Goal: Task Accomplishment & Management: Complete application form

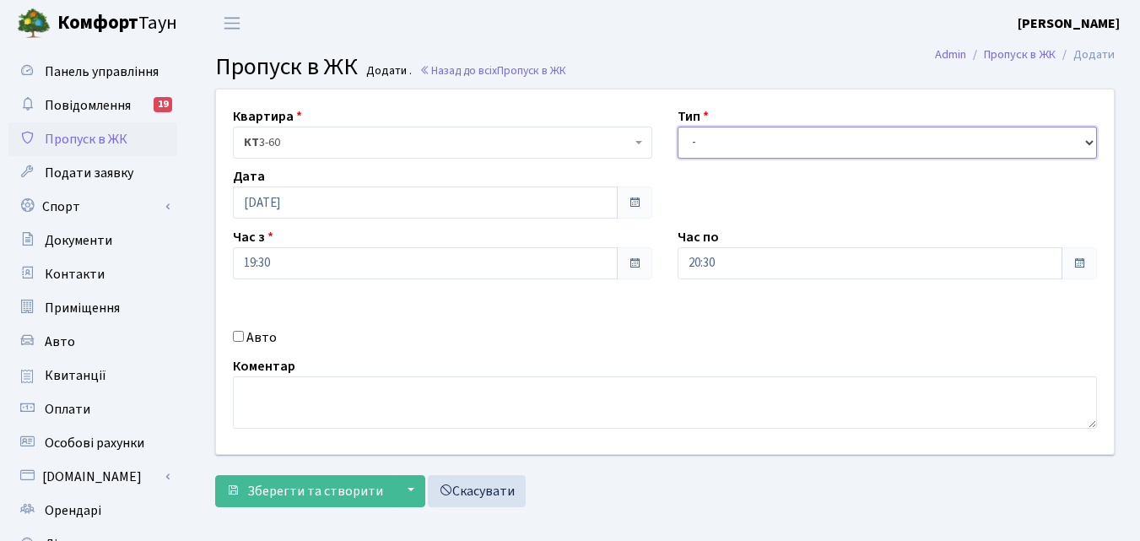
click at [726, 149] on select "- Доставка Таксі Гості Сервіс" at bounding box center [887, 143] width 419 height 32
select select "2"
click at [678, 127] on select "- Доставка Таксі Гості Сервіс" at bounding box center [887, 143] width 419 height 32
click at [236, 343] on div "Авто" at bounding box center [442, 337] width 445 height 20
click at [240, 340] on input "Авто" at bounding box center [238, 336] width 11 height 11
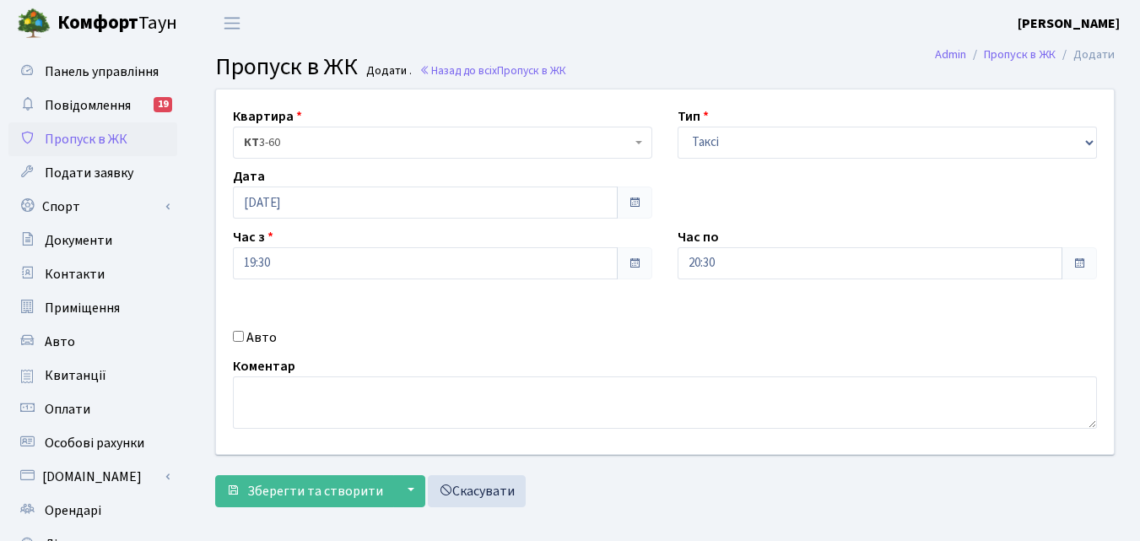
checkbox input "true"
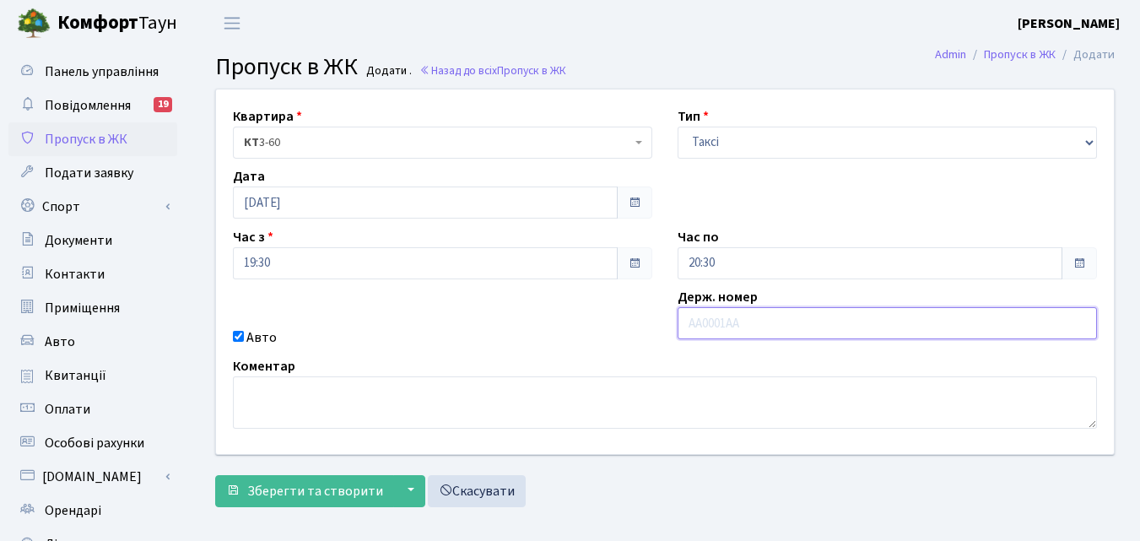
paste input "АА3695МС"
type input "АА3695МС"
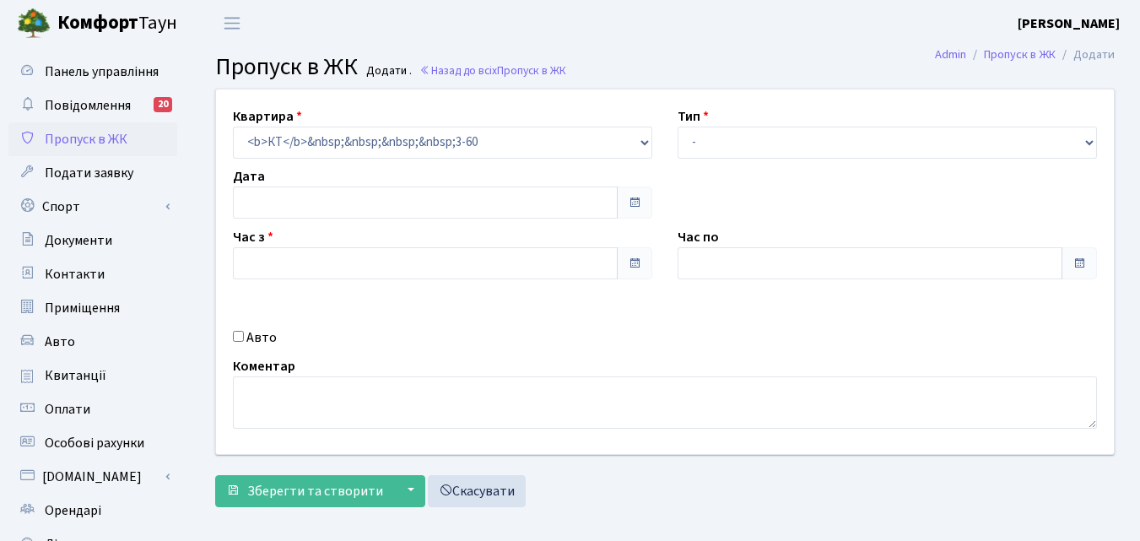
type input "[DATE]"
type input "08:00"
type input "09:00"
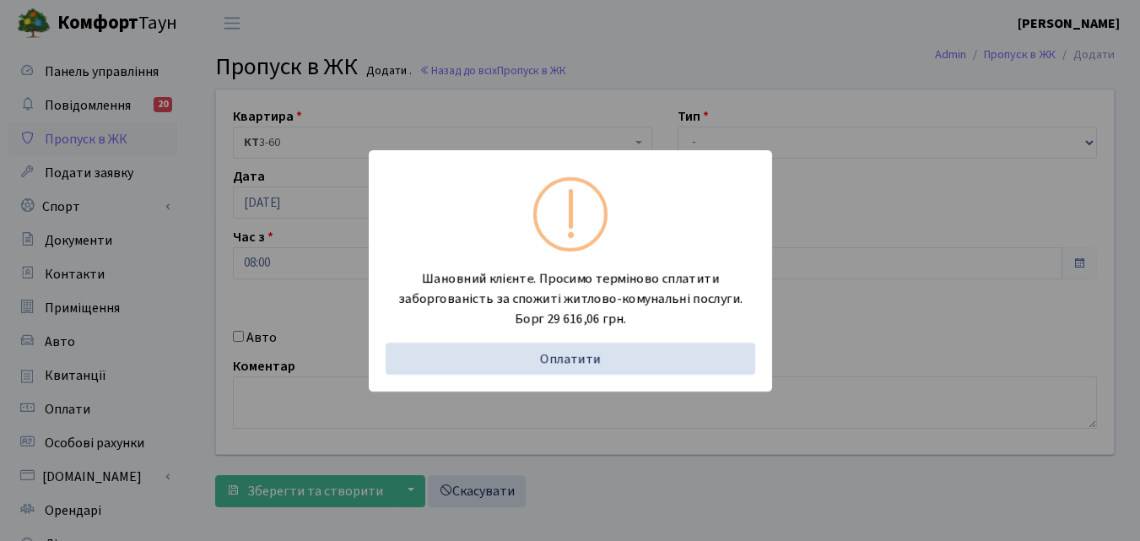
click at [207, 307] on div "Шановний клієнте. Просимо терміново сплатити заборгованість за спожиті житлово-…" at bounding box center [570, 270] width 1140 height 541
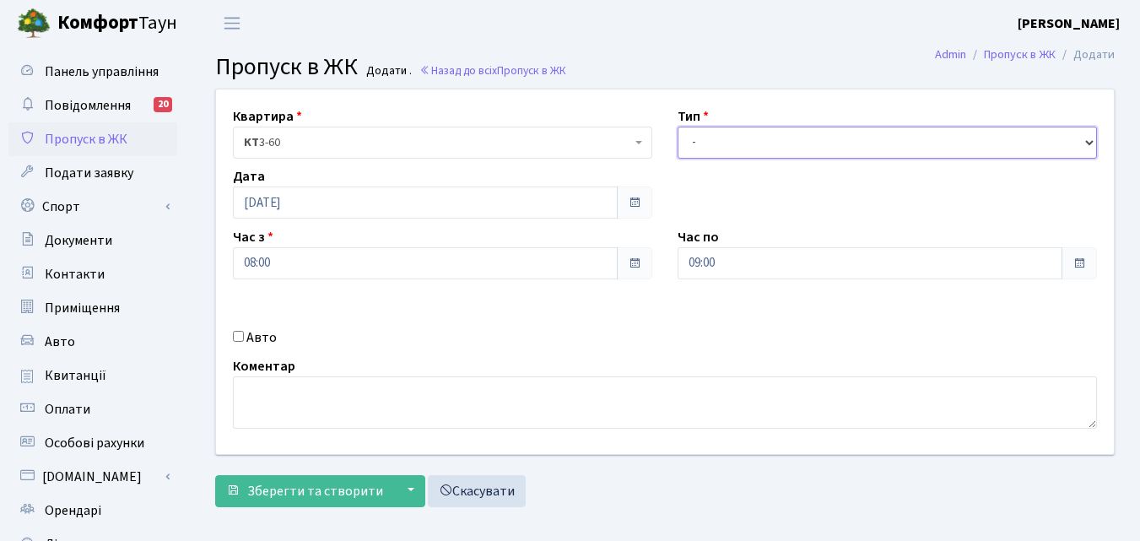
click at [746, 150] on select "- Доставка Таксі Гості Сервіс" at bounding box center [887, 143] width 419 height 32
select select "2"
click at [678, 127] on select "- Доставка Таксі Гості Сервіс" at bounding box center [887, 143] width 419 height 32
click at [241, 332] on input "Авто" at bounding box center [238, 336] width 11 height 11
checkbox input "true"
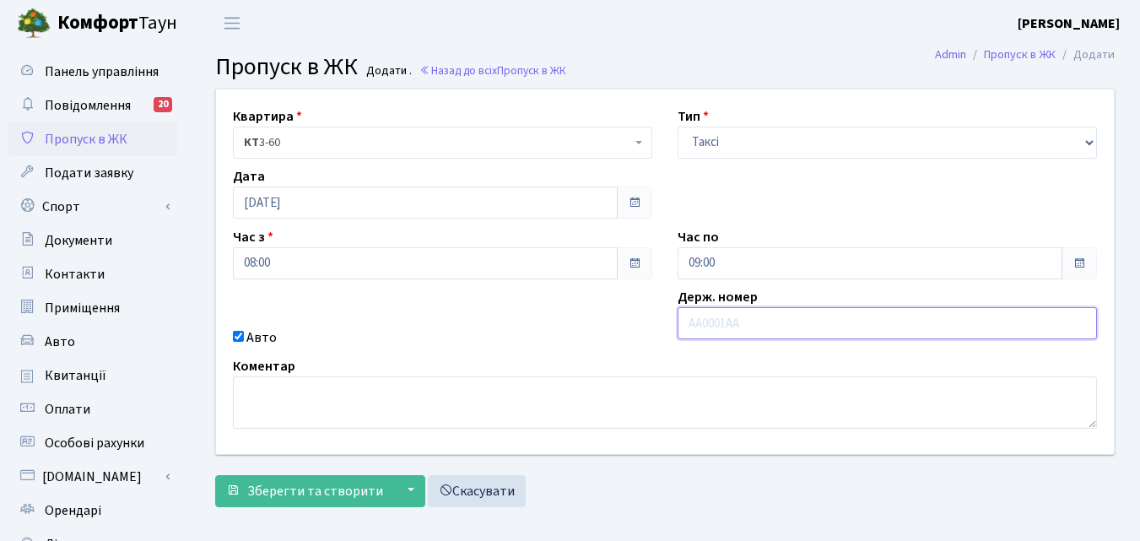
paste input "АА3695МС"
type input "АА3695МС"
click at [747, 264] on input "09:00" at bounding box center [870, 263] width 385 height 32
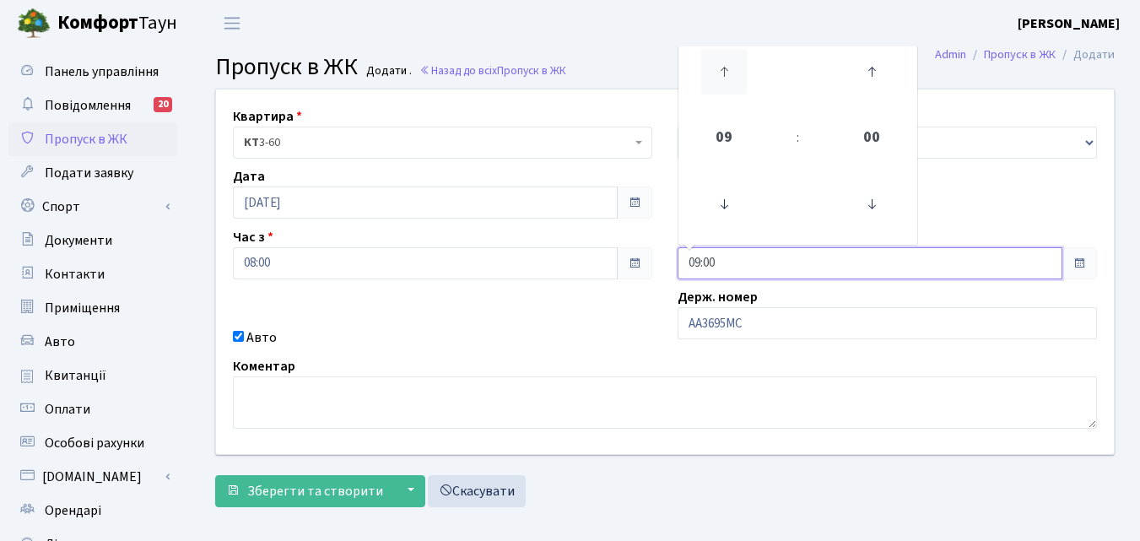
click at [716, 74] on icon at bounding box center [724, 72] width 46 height 46
click at [716, 72] on icon at bounding box center [724, 72] width 46 height 46
click at [719, 207] on icon at bounding box center [724, 204] width 46 height 46
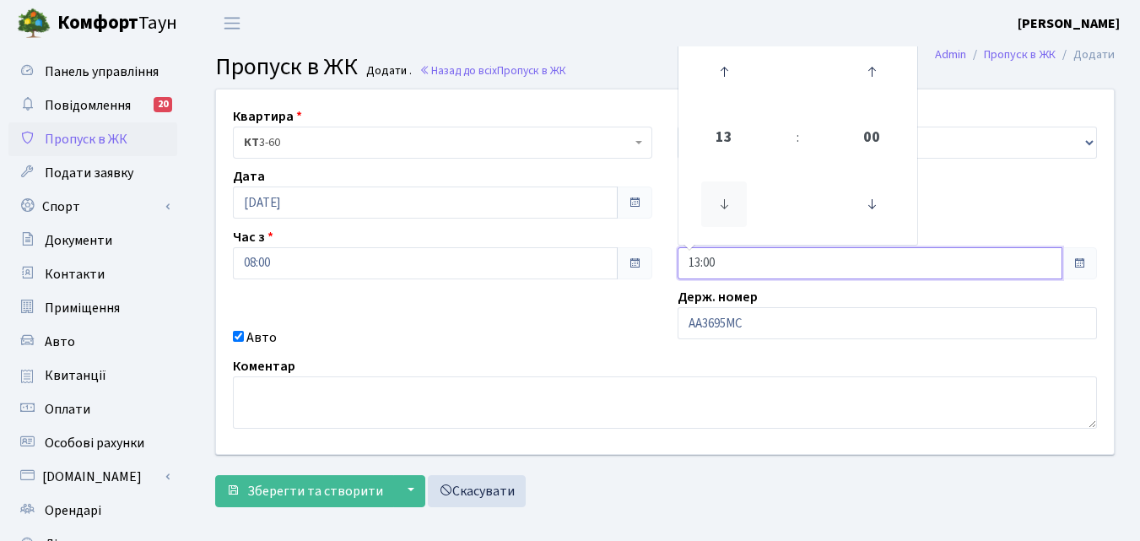
type input "12:00"
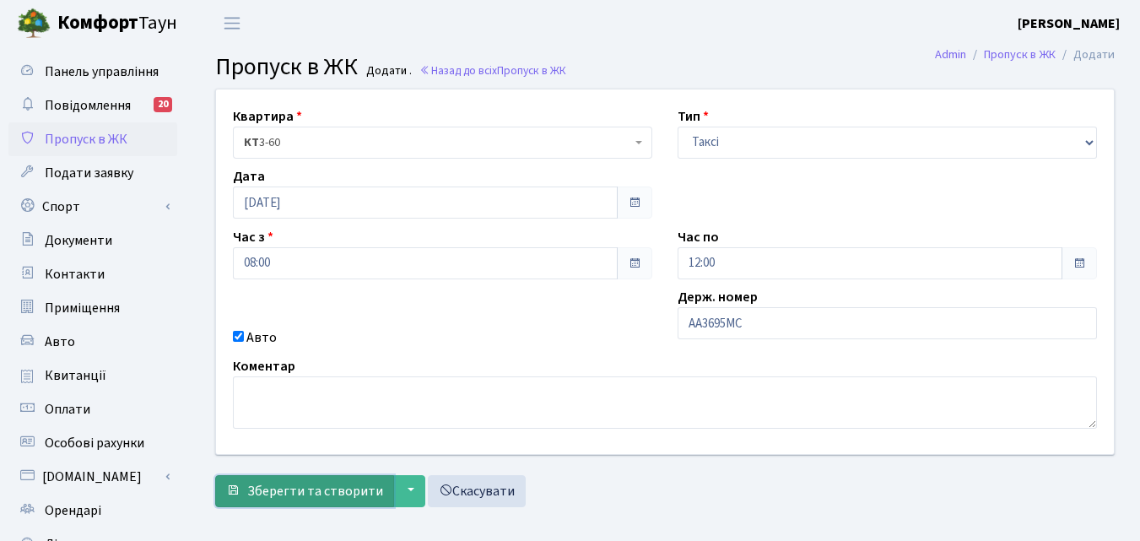
click at [341, 486] on span "Зберегти та створити" at bounding box center [315, 491] width 136 height 19
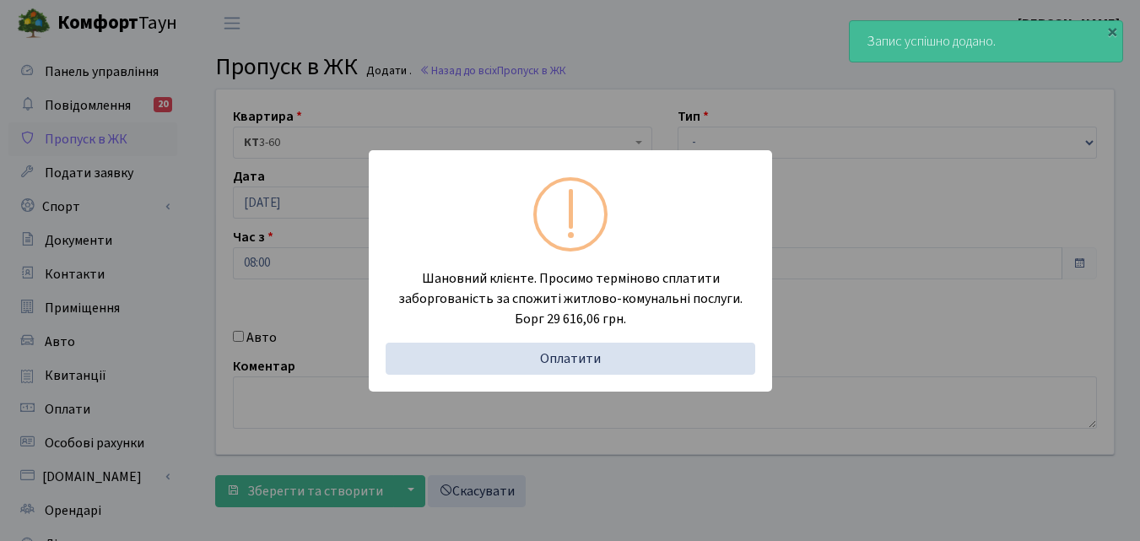
click at [192, 386] on div "Шановний клієнте. Просимо терміново сплатити заборгованість за спожиті житлово-…" at bounding box center [570, 270] width 1140 height 541
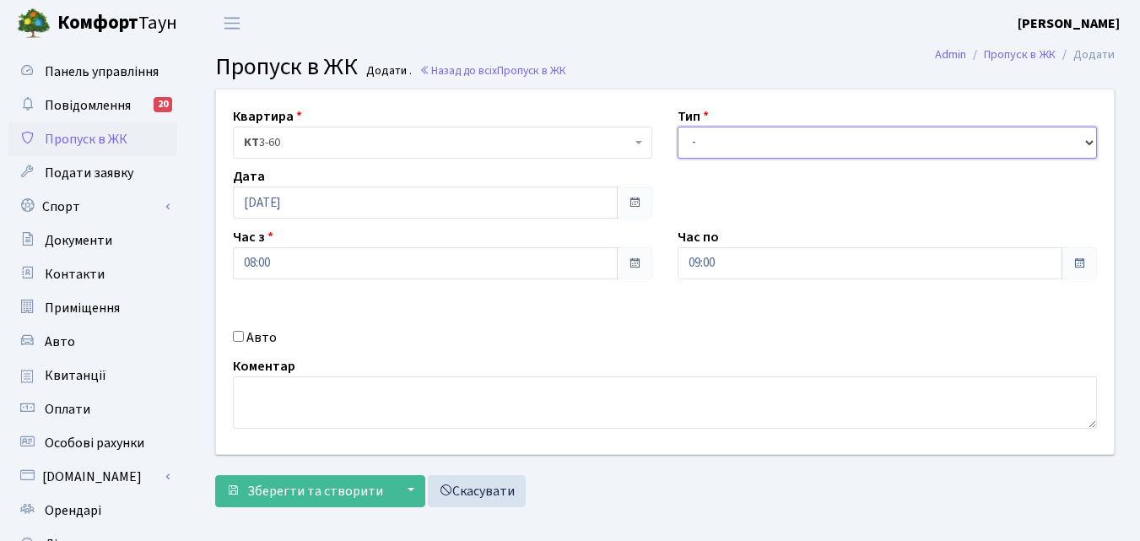
click at [707, 135] on select "- Доставка Таксі Гості Сервіс" at bounding box center [887, 143] width 419 height 32
select select "1"
click at [678, 127] on select "- Доставка Таксі Гості Сервіс" at bounding box center [887, 143] width 419 height 32
click at [240, 336] on input "Авто" at bounding box center [238, 336] width 11 height 11
checkbox input "true"
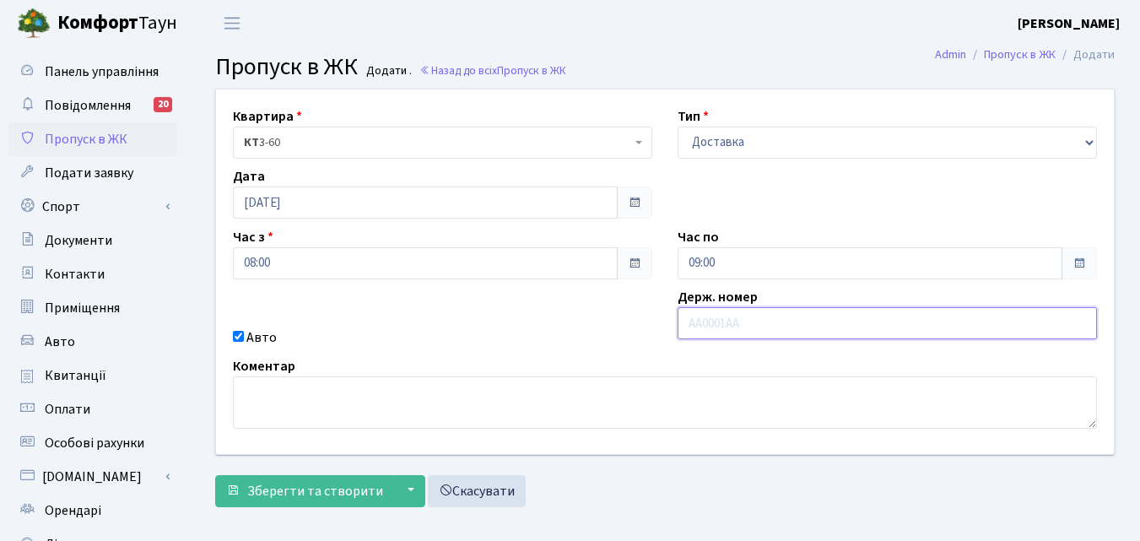
paste input "АА3865МХ"
type input "АА3865МХ"
click at [781, 257] on input "09:00" at bounding box center [870, 263] width 385 height 32
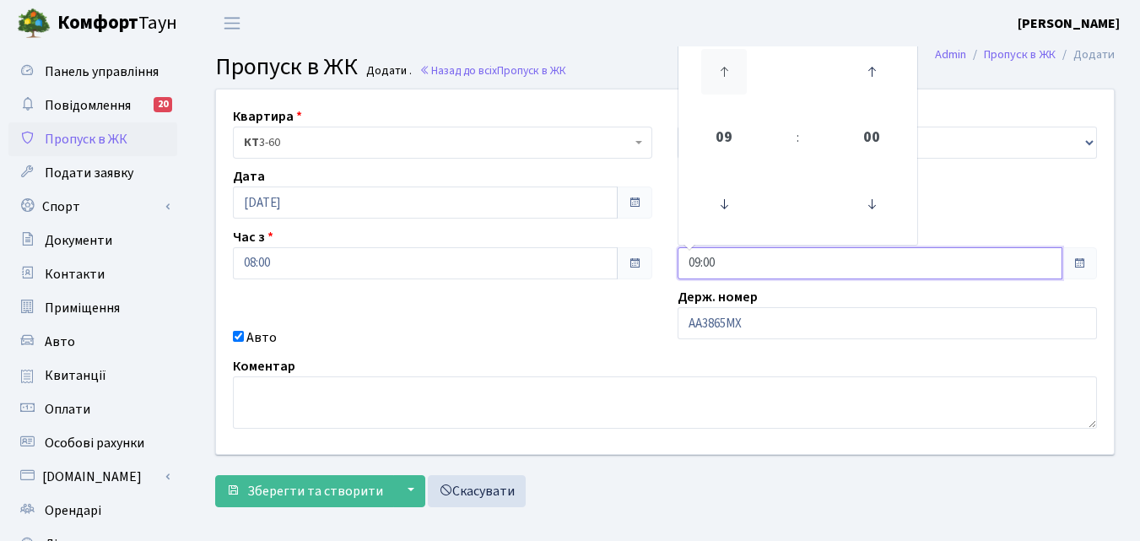
click at [716, 73] on icon at bounding box center [724, 72] width 46 height 46
type input "12:00"
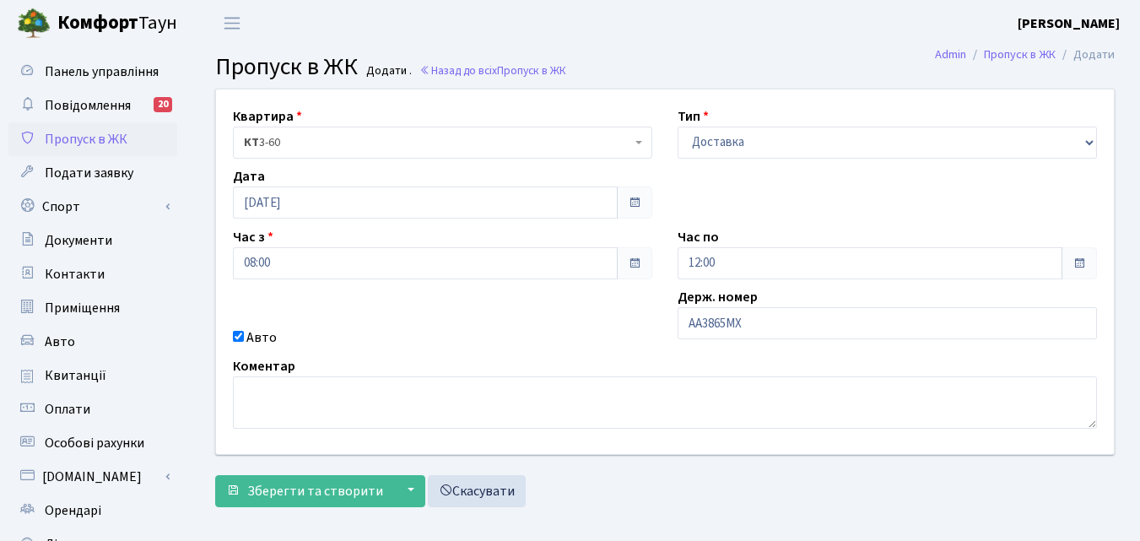
click at [651, 367] on div "Коментар" at bounding box center [664, 392] width 889 height 73
click at [319, 490] on span "Зберегти та створити" at bounding box center [315, 491] width 136 height 19
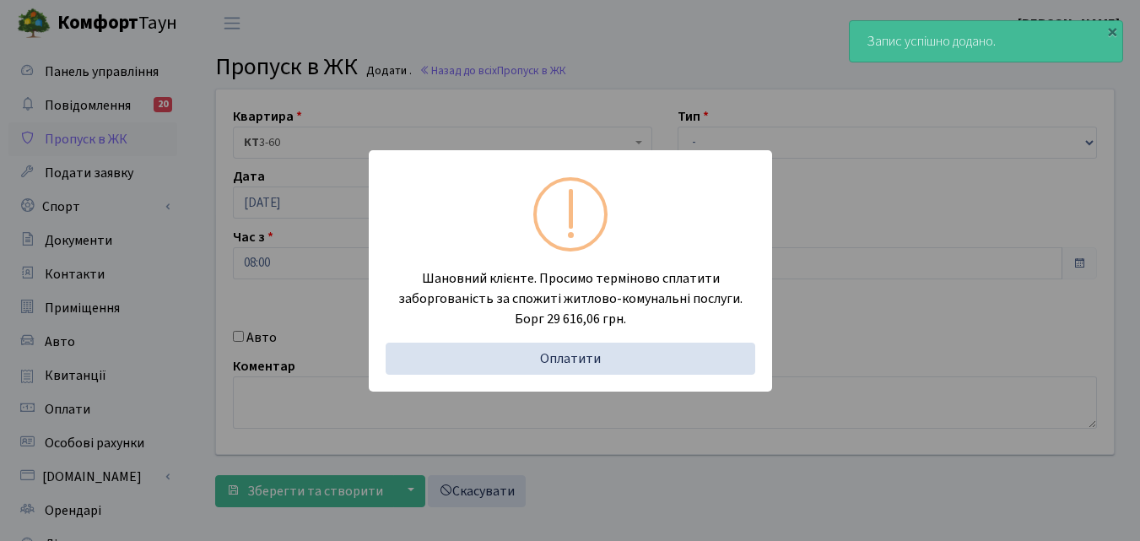
click at [202, 343] on div "Шановний клієнте. Просимо терміново сплатити заборгованість за спожиті житлово-…" at bounding box center [570, 270] width 1140 height 541
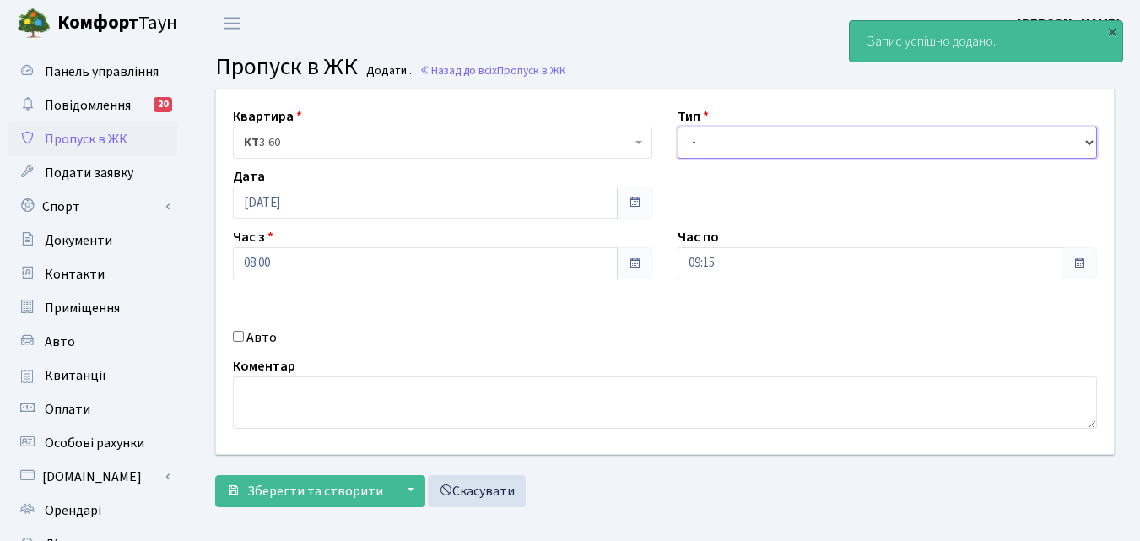
click at [720, 135] on select "- Доставка Таксі Гості Сервіс" at bounding box center [887, 143] width 419 height 32
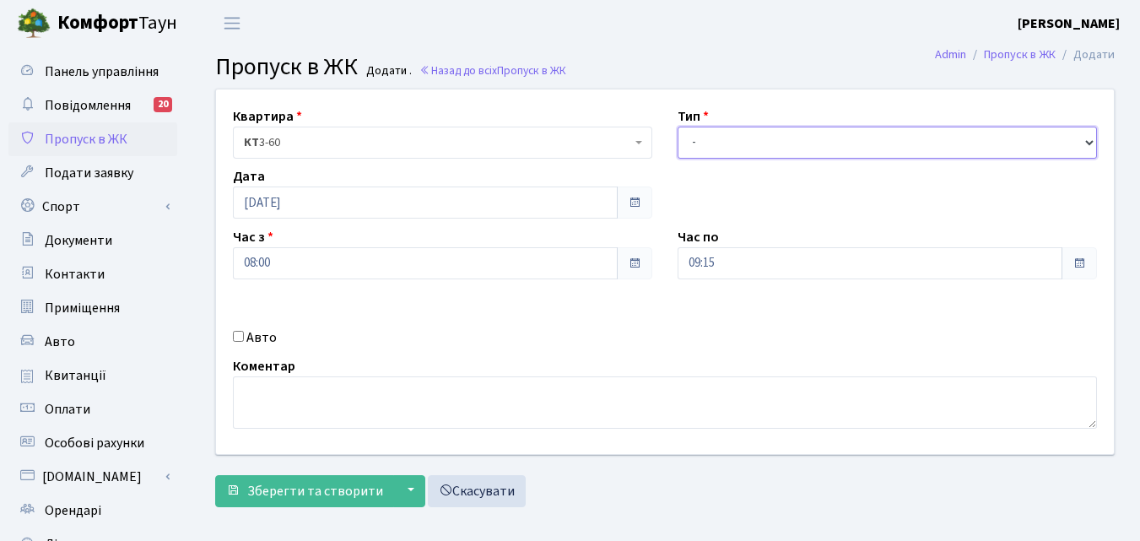
select select "1"
click at [678, 127] on select "- Доставка Таксі Гості Сервіс" at bounding box center [887, 143] width 419 height 32
click at [238, 340] on input "Авто" at bounding box center [238, 336] width 11 height 11
checkbox input "true"
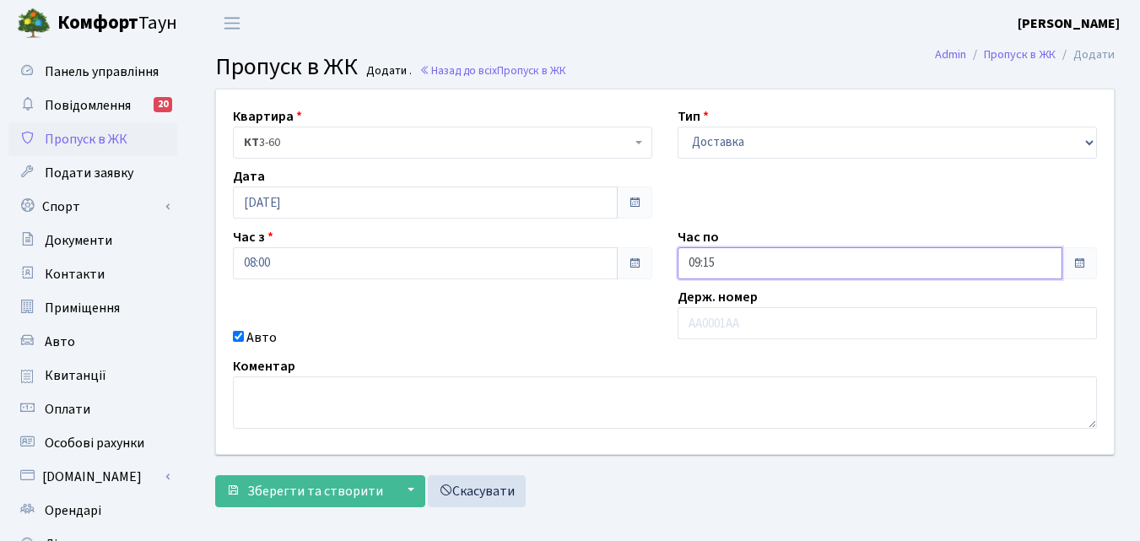
click at [752, 263] on input "09:15" at bounding box center [870, 263] width 385 height 32
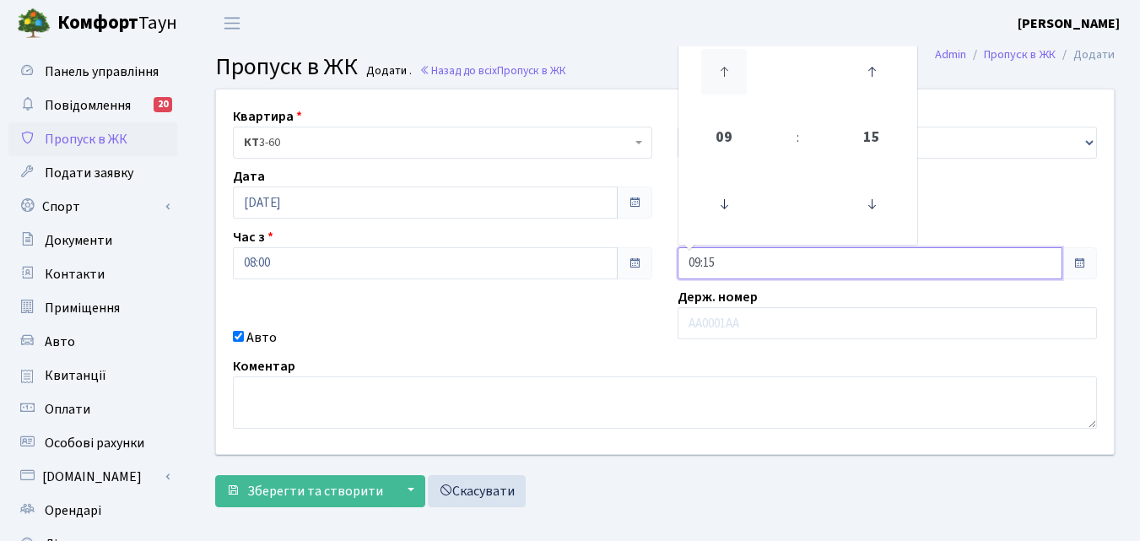
click at [729, 62] on icon at bounding box center [724, 72] width 46 height 46
type input "12:15"
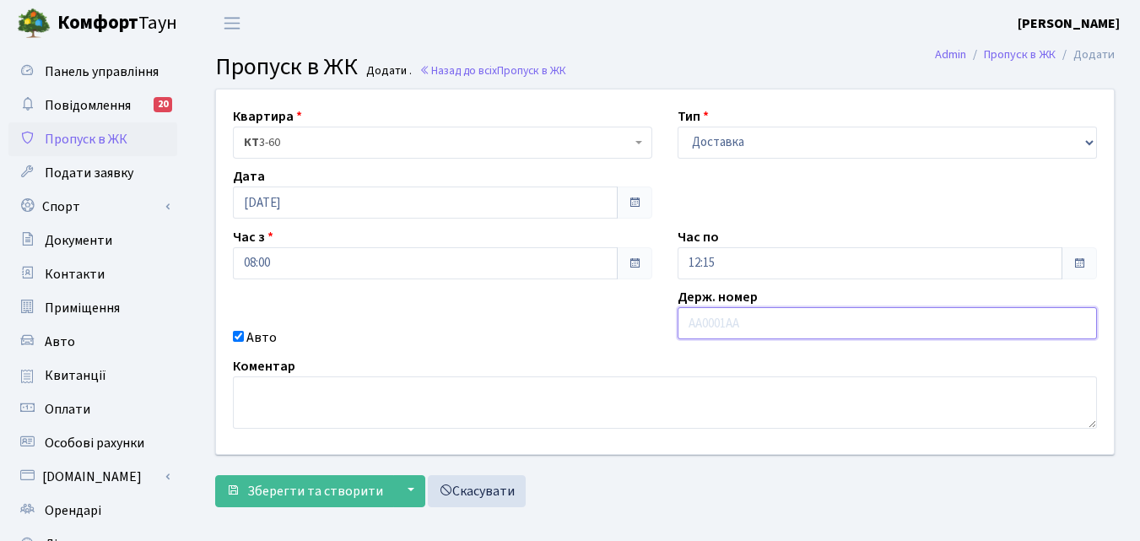
click at [745, 322] on input "text" at bounding box center [887, 323] width 419 height 32
paste input "АА9273АН"
type input "АА9273АН"
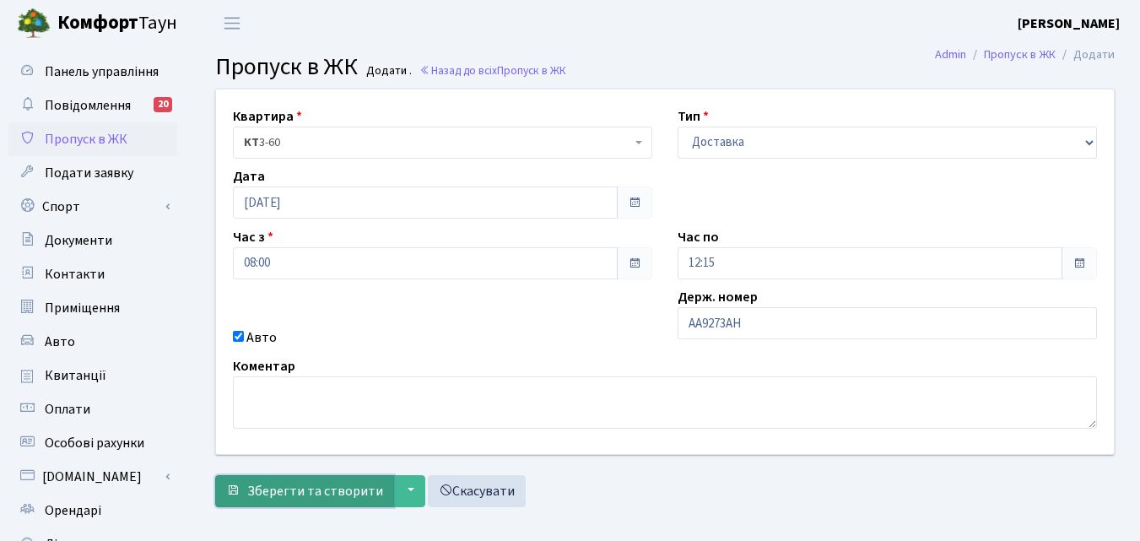
click at [332, 489] on span "Зберегти та створити" at bounding box center [315, 491] width 136 height 19
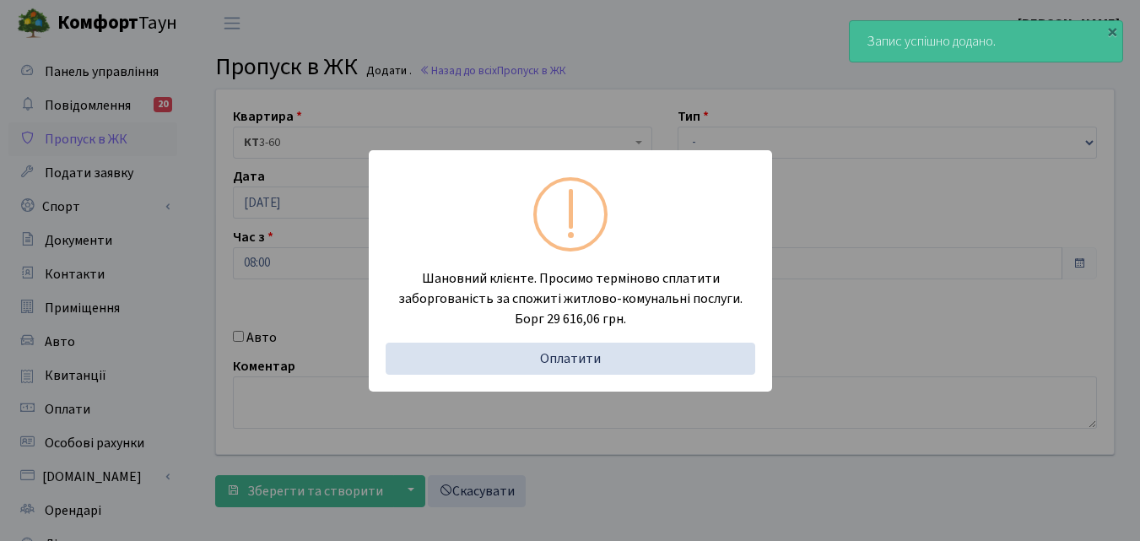
click at [165, 268] on div "Шановний клієнте. Просимо терміново сплатити заборгованість за спожиті житлово-…" at bounding box center [570, 270] width 1140 height 541
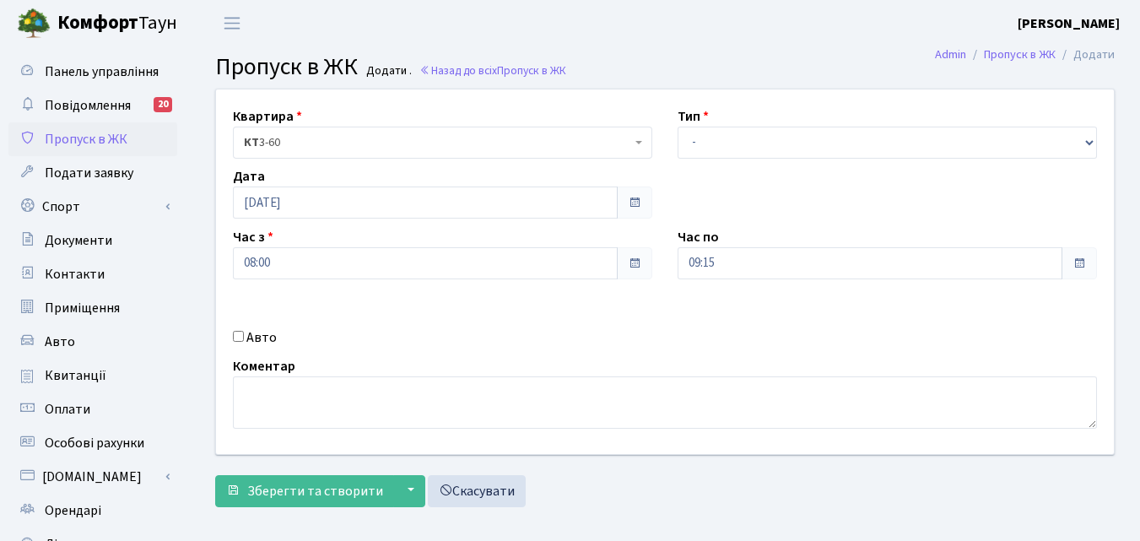
click at [100, 145] on span "Пропуск в ЖК" at bounding box center [86, 139] width 83 height 19
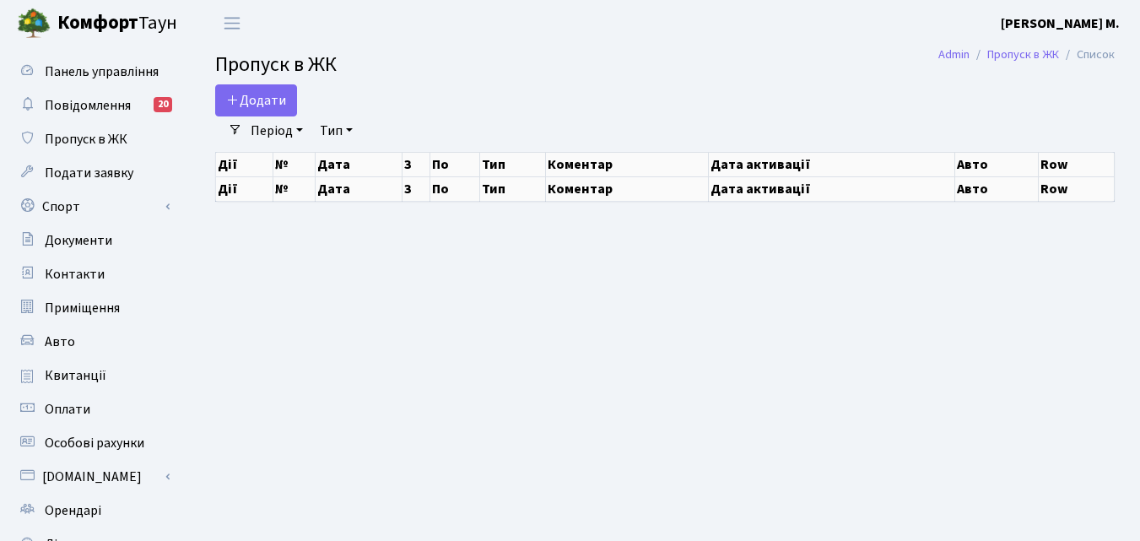
select select "25"
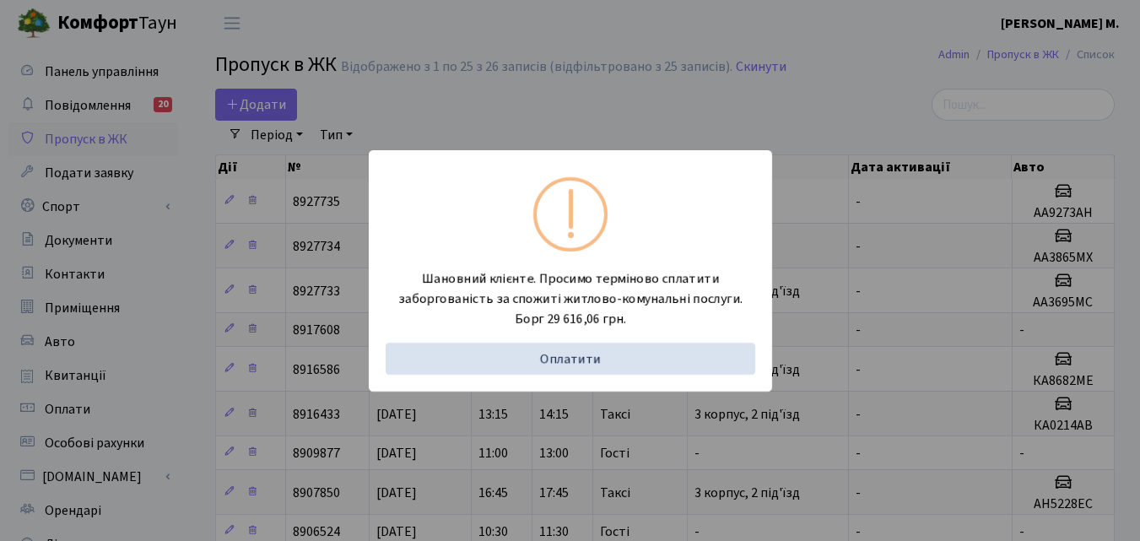
click at [184, 240] on div "Шановний клієнте. Просимо терміново сплатити заборгованість за спожиті житлово-…" at bounding box center [570, 270] width 1140 height 541
